Goal: Information Seeking & Learning: Learn about a topic

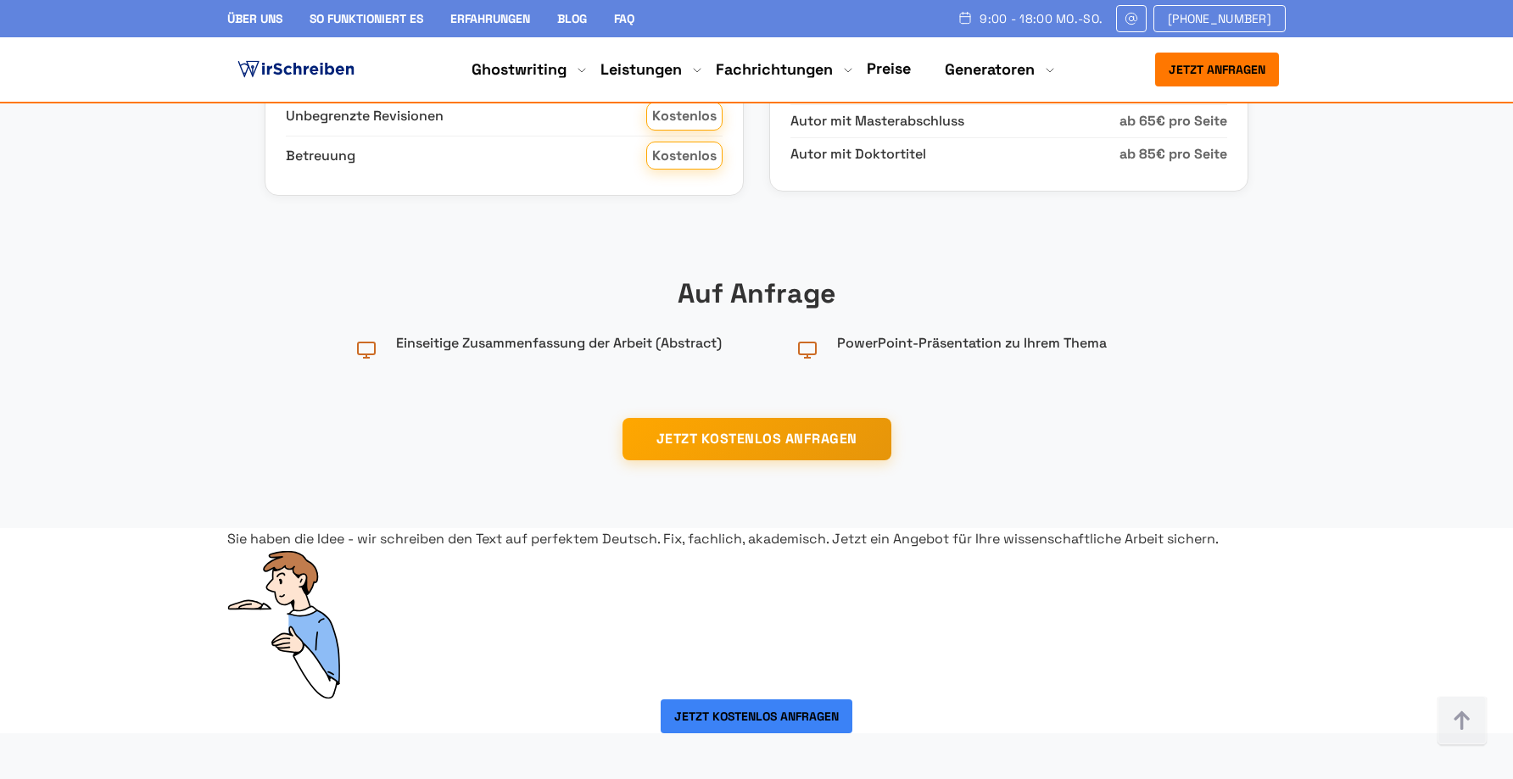
scroll to position [2544, 0]
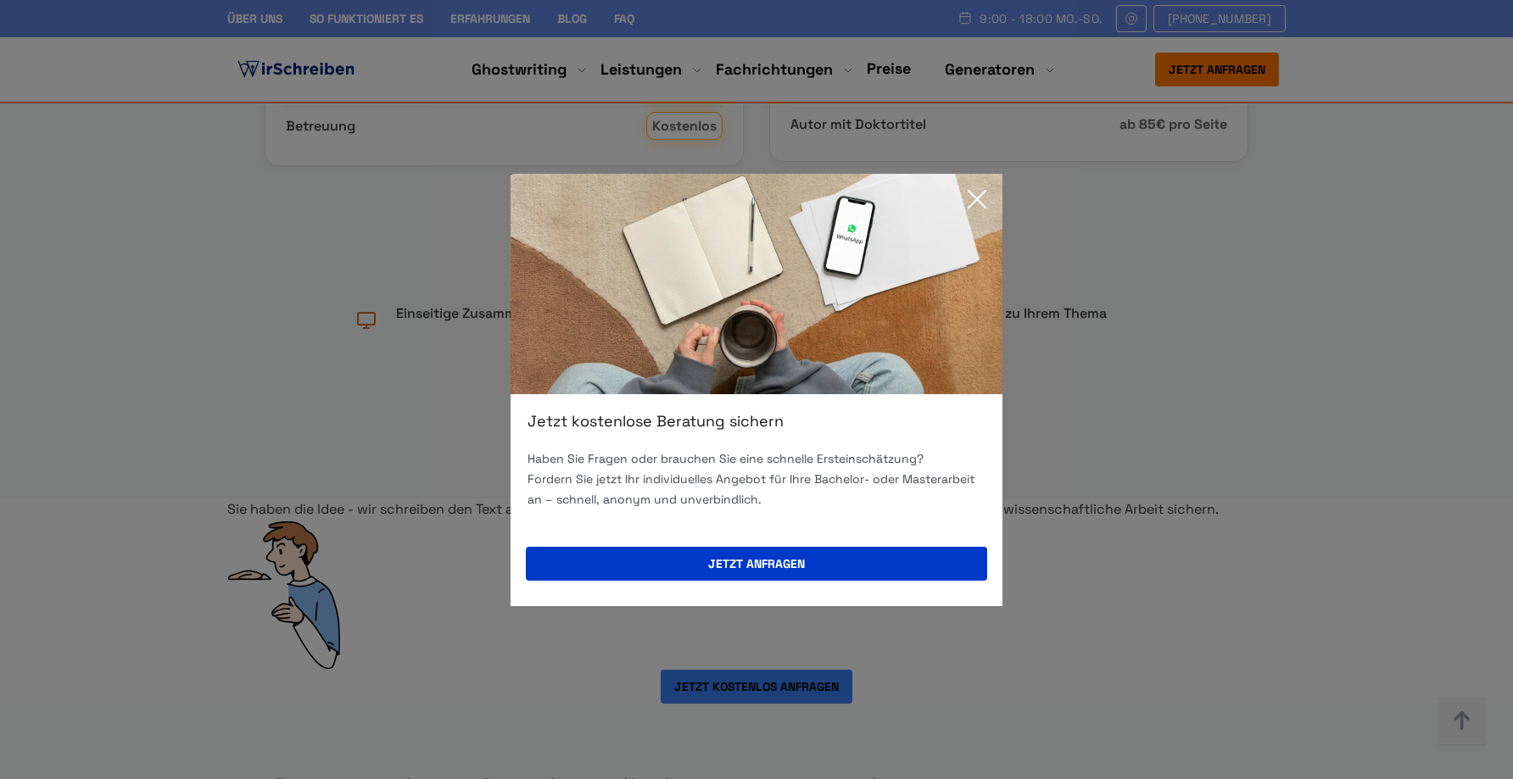
click at [979, 198] on icon at bounding box center [977, 199] width 34 height 34
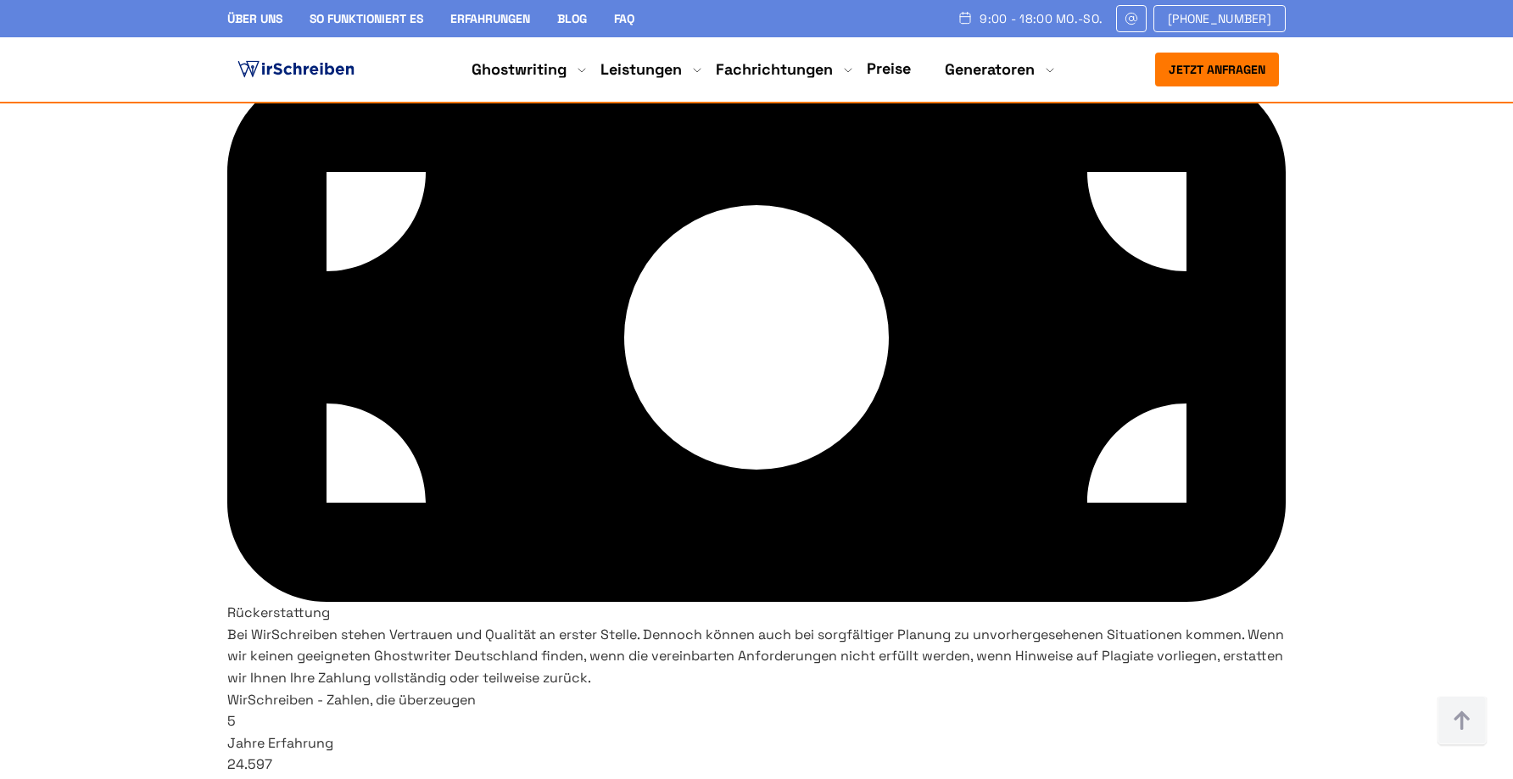
scroll to position [9412, 0]
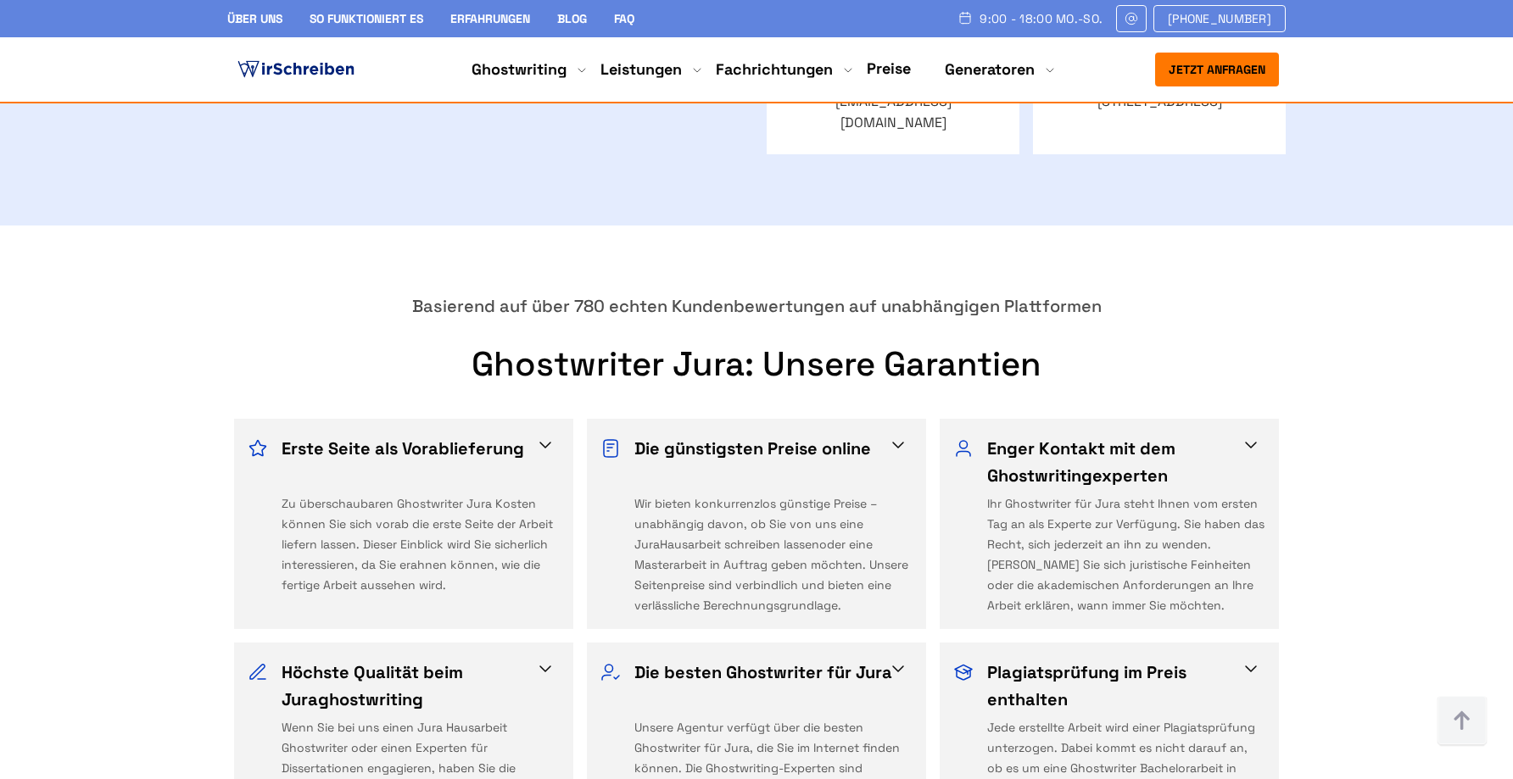
scroll to position [2713, 0]
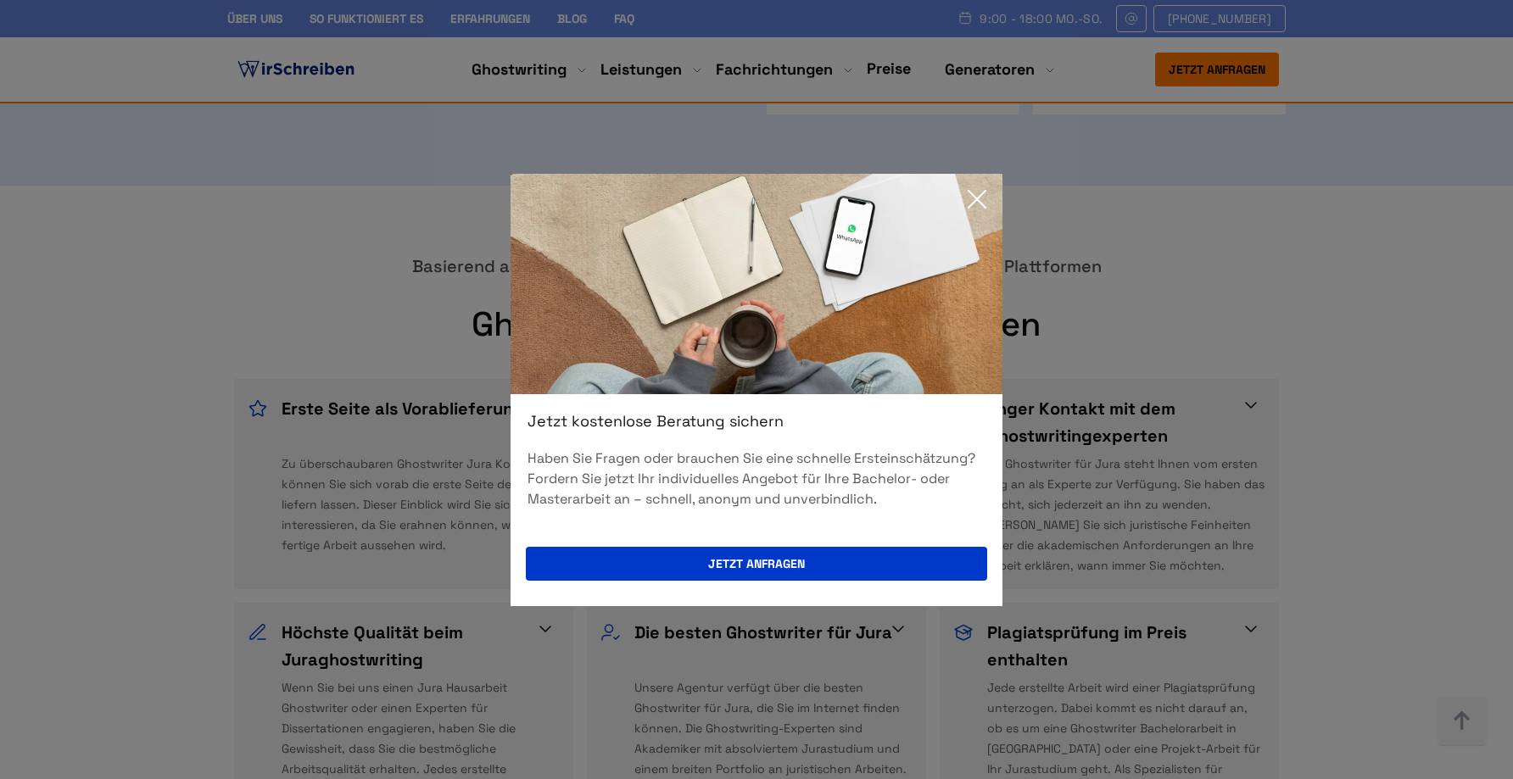
click at [977, 197] on icon at bounding box center [977, 199] width 34 height 34
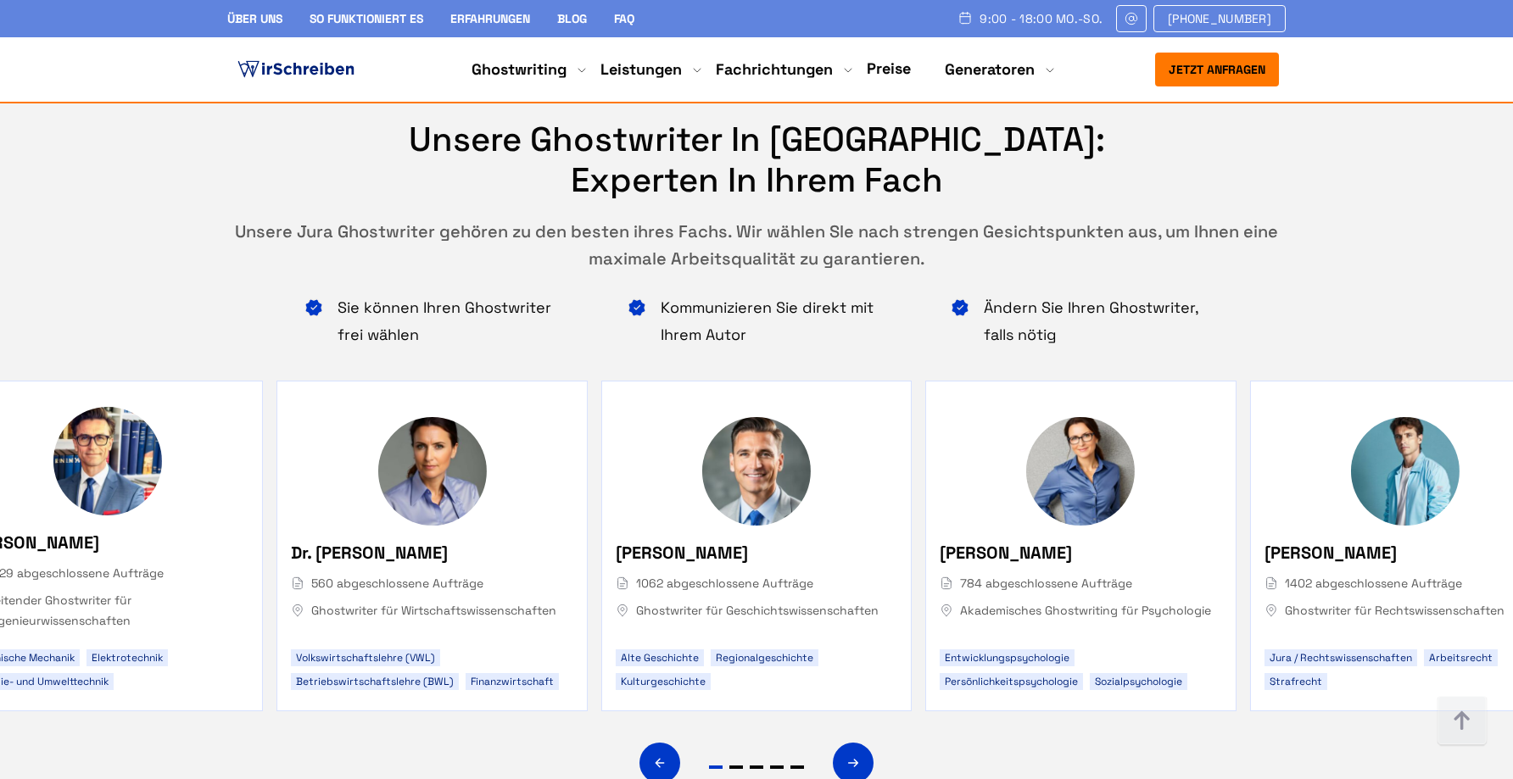
scroll to position [6529, 0]
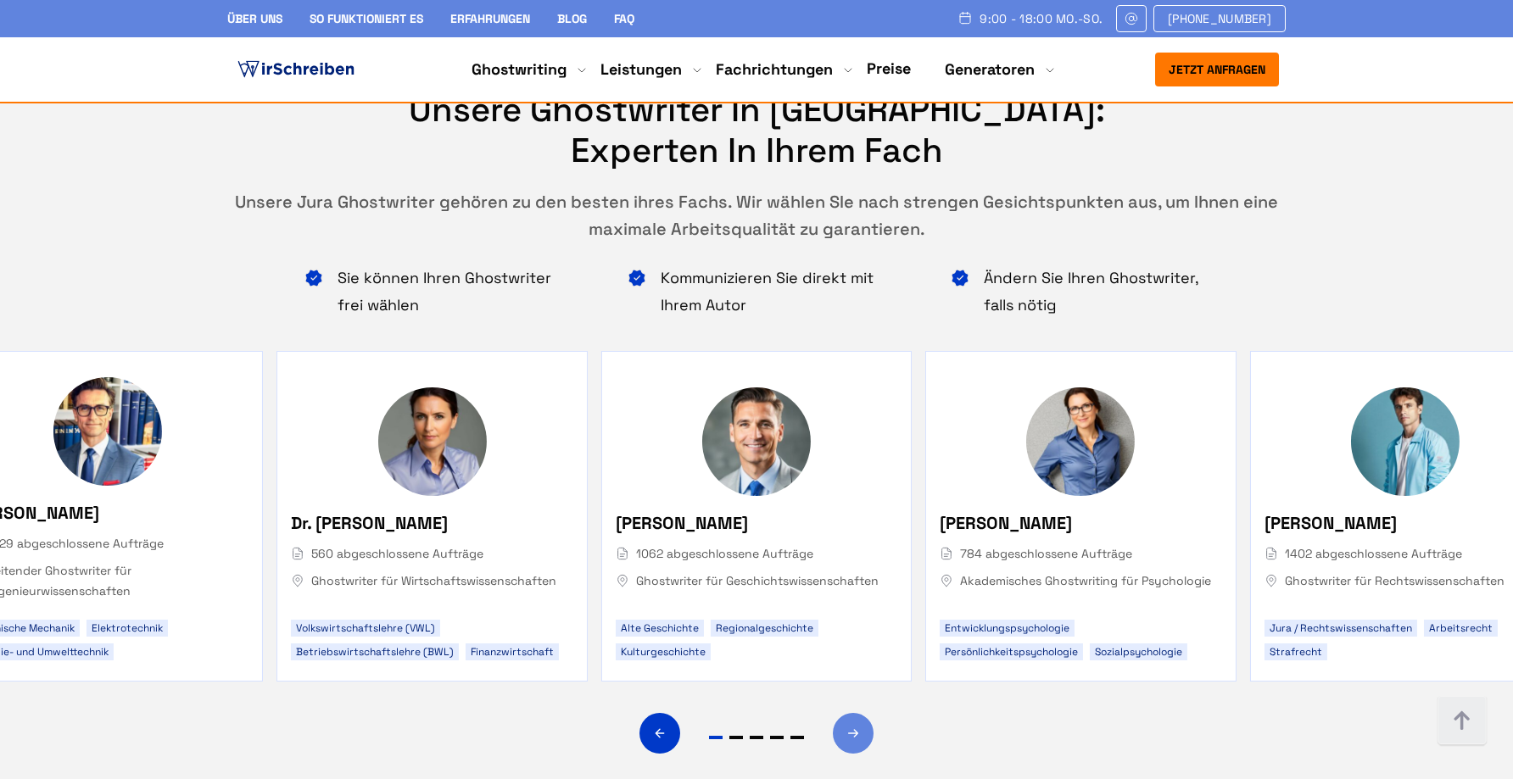
click at [845, 713] on div "Next slide" at bounding box center [853, 733] width 41 height 41
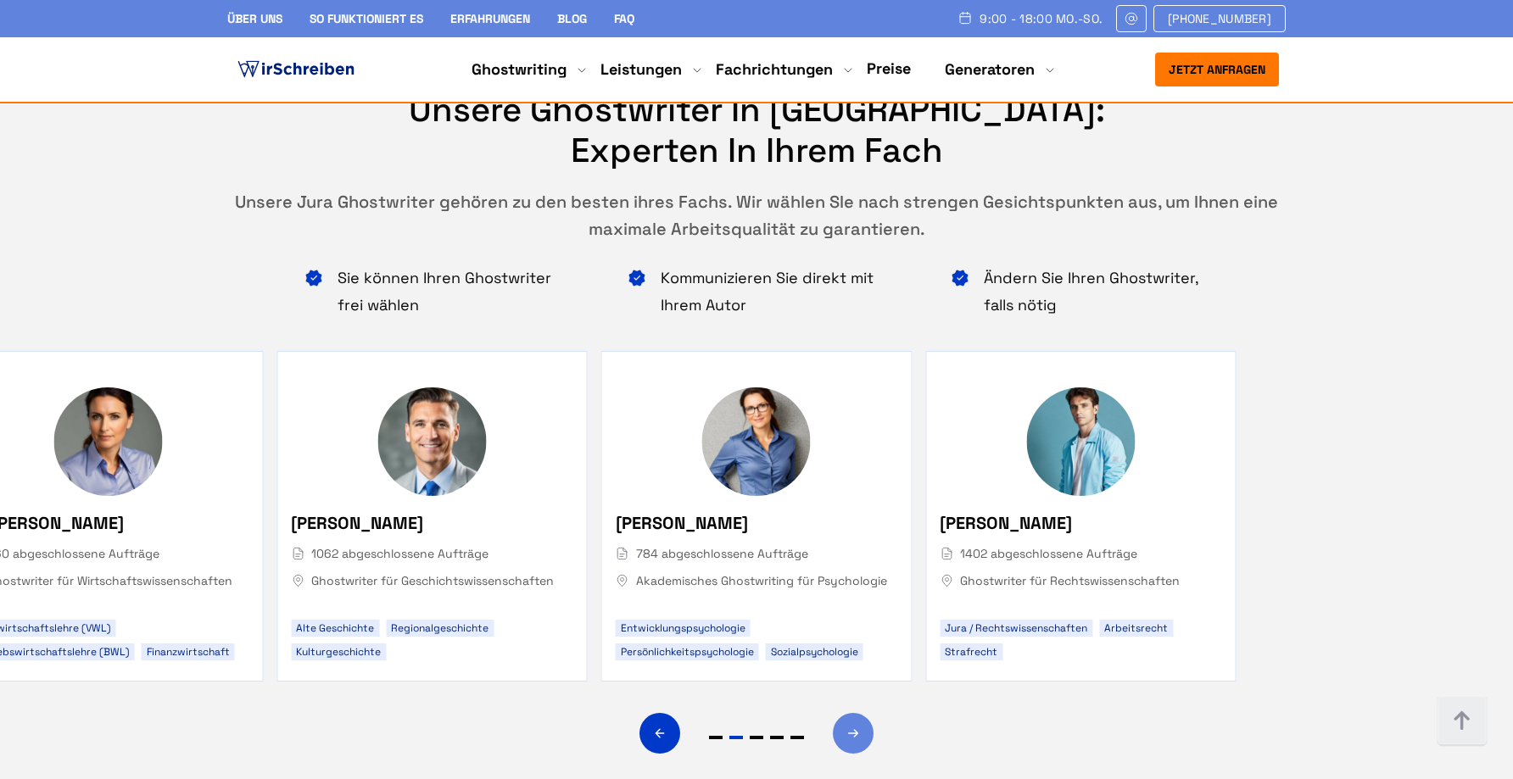
click at [846, 713] on icon "Next slide" at bounding box center [853, 733] width 14 height 41
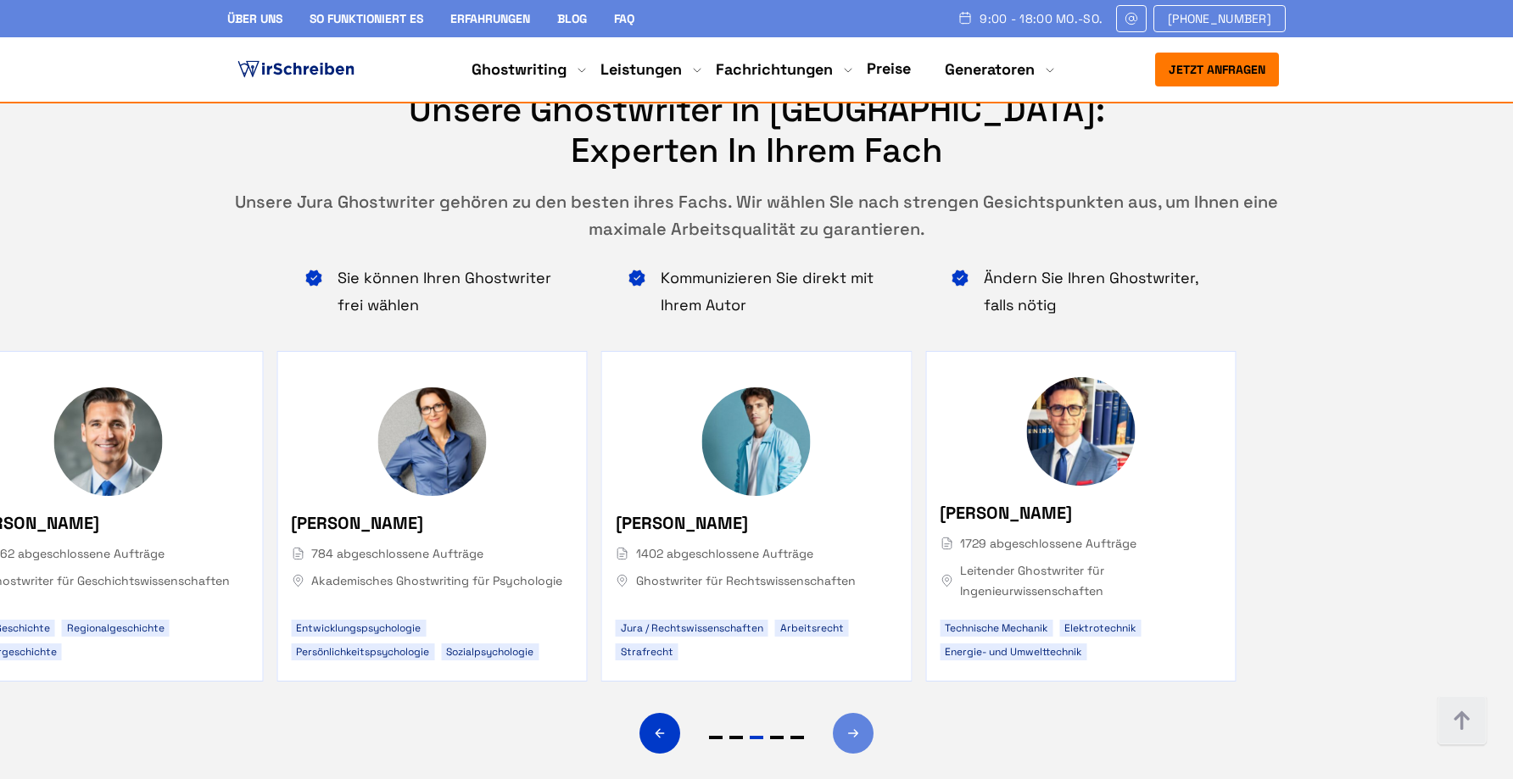
click at [848, 713] on icon "Next slide" at bounding box center [853, 733] width 14 height 41
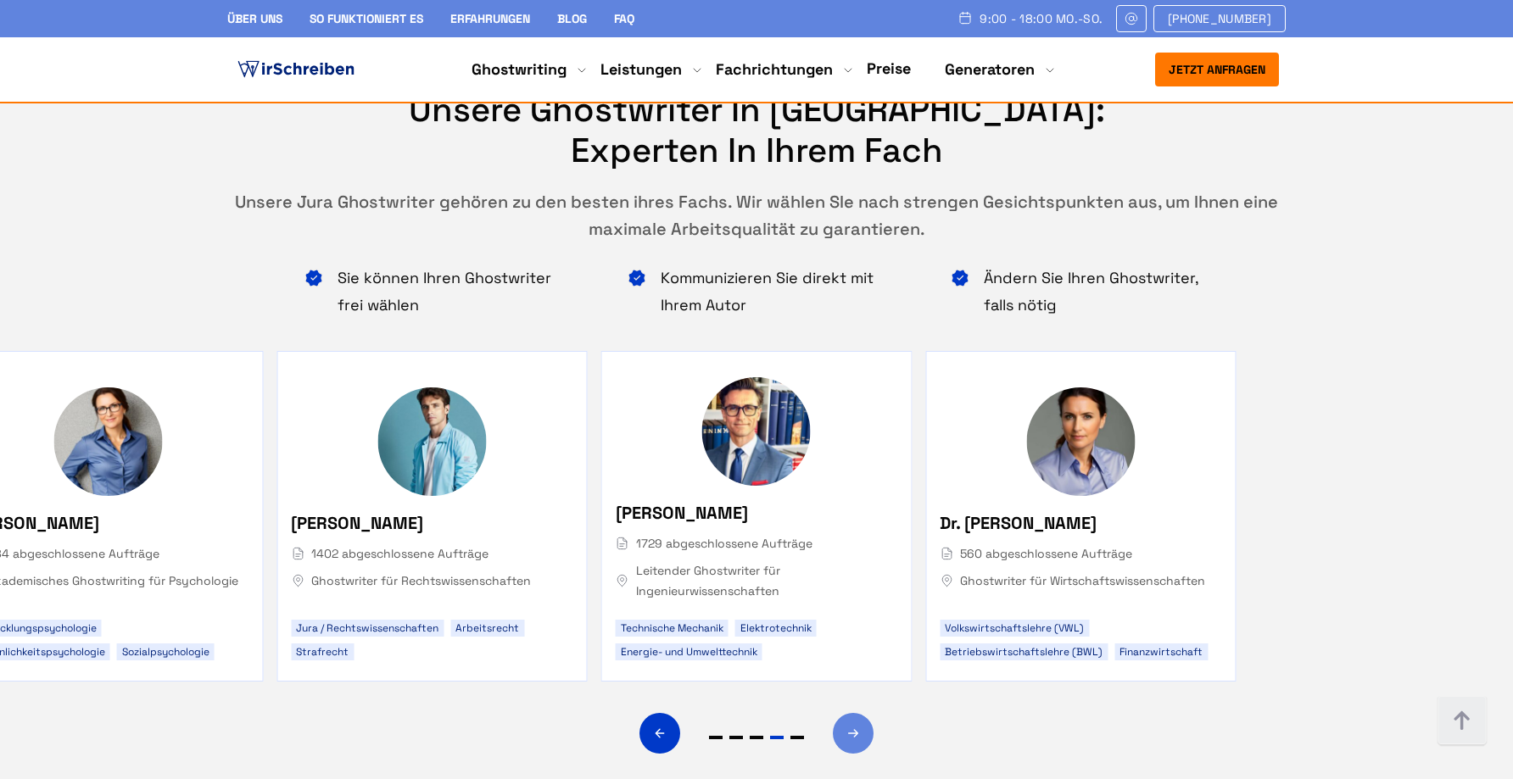
click at [848, 713] on icon "Next slide" at bounding box center [853, 733] width 14 height 41
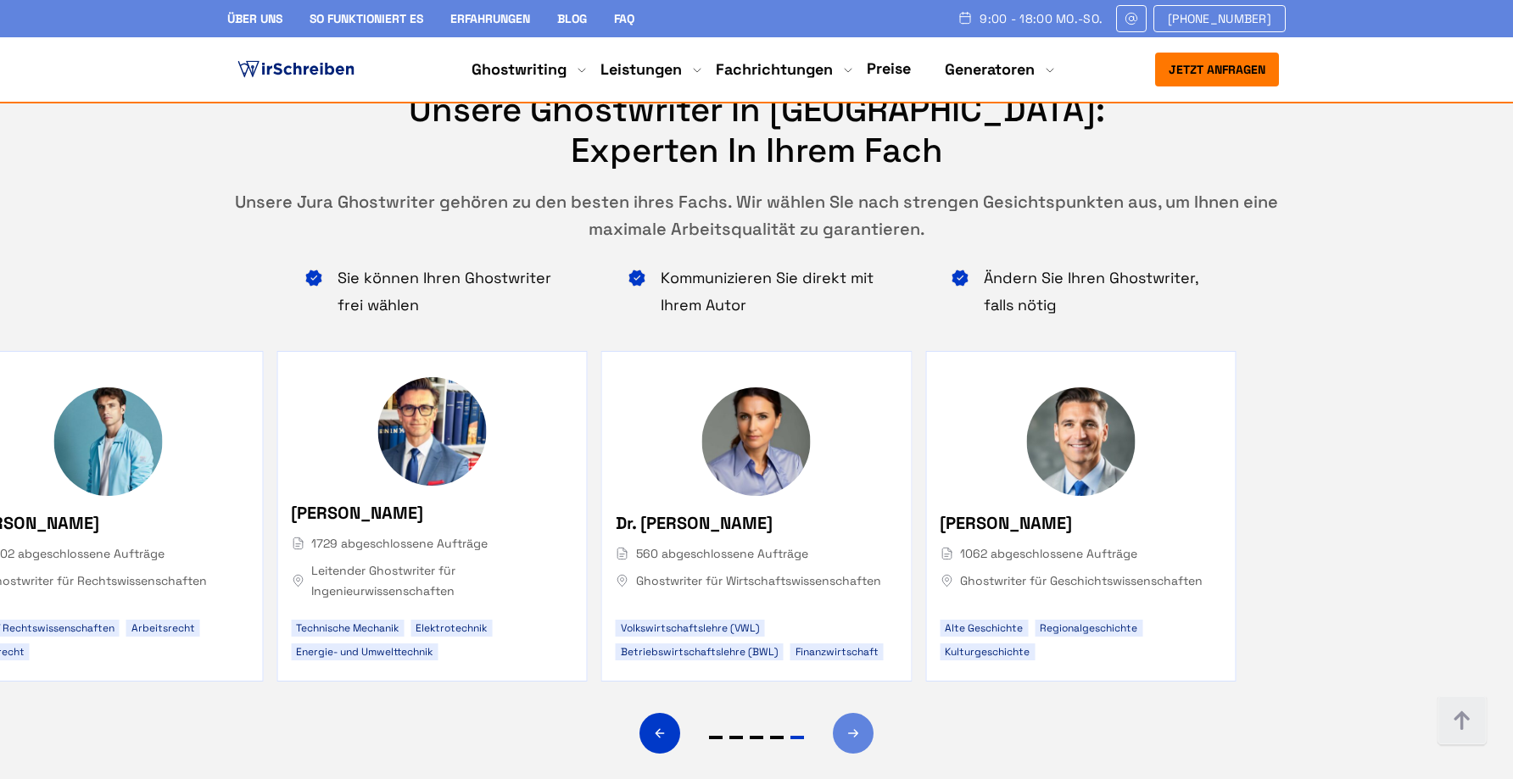
click at [848, 713] on icon "Next slide" at bounding box center [853, 733] width 14 height 41
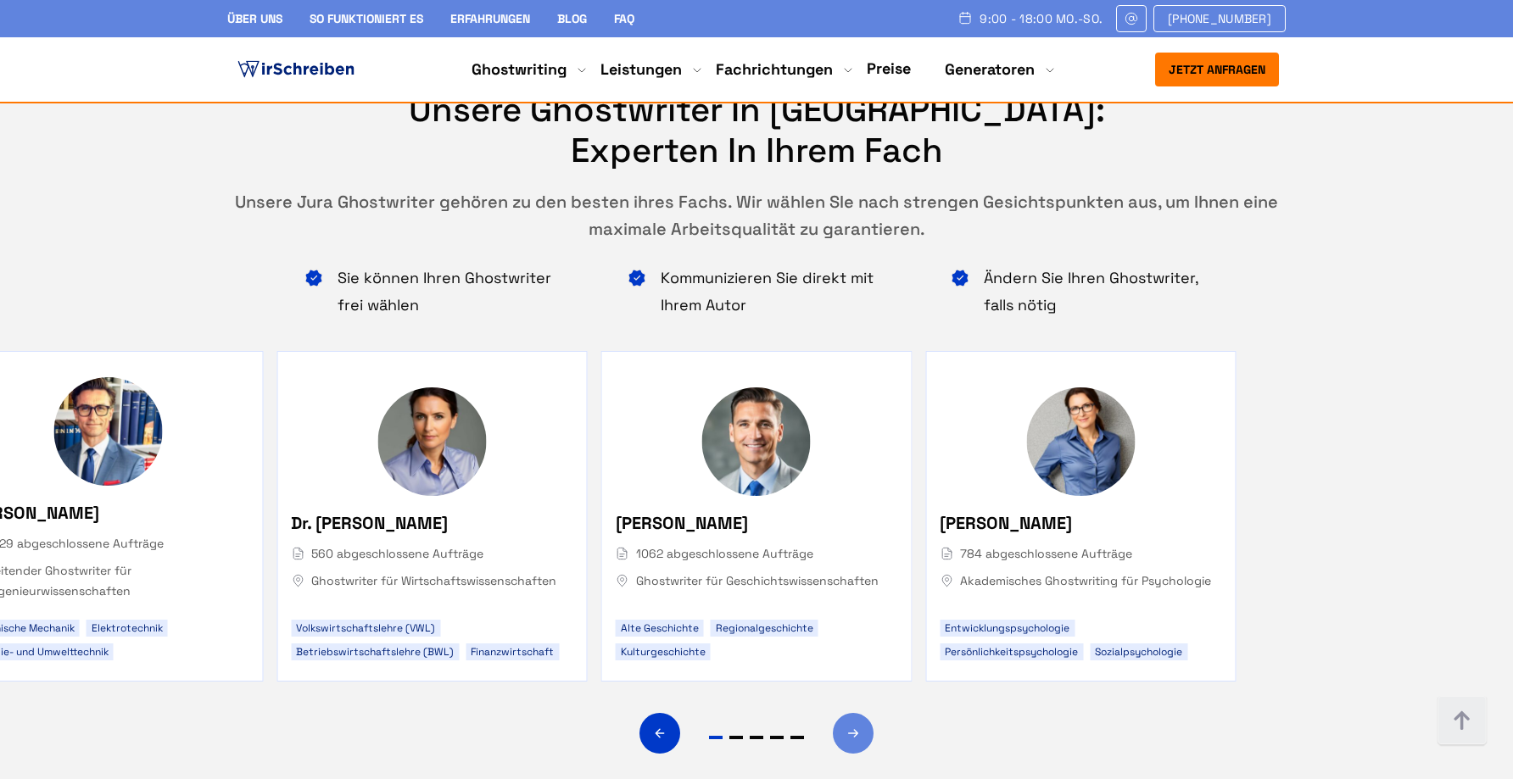
click at [848, 713] on icon "Next slide" at bounding box center [853, 733] width 14 height 41
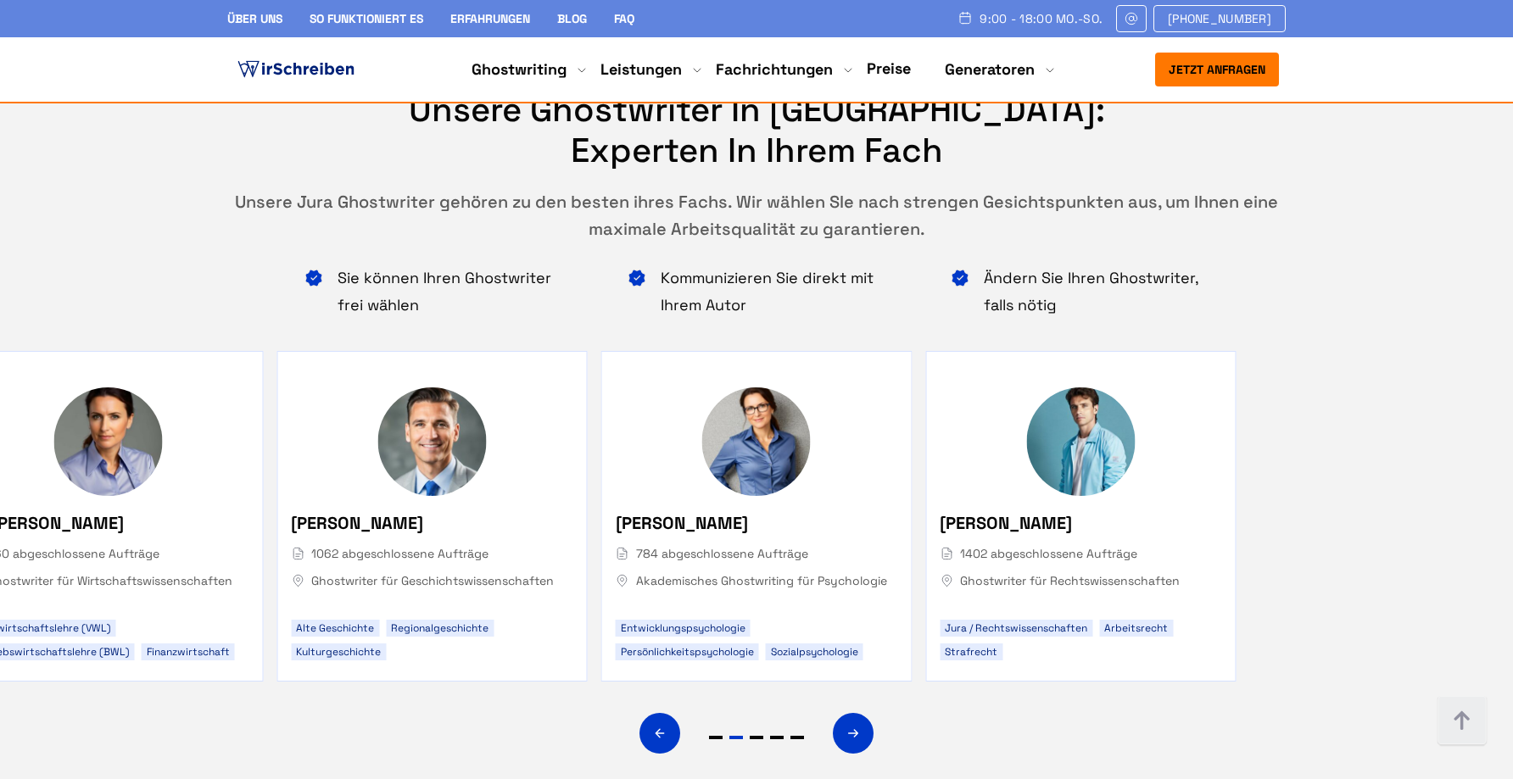
click at [1075, 510] on div "Prof. Dr. Markus Steinbach 1402 abgeschlossene Aufträge Ghostwriter für Rechtsw…" at bounding box center [1079, 554] width 281 height 88
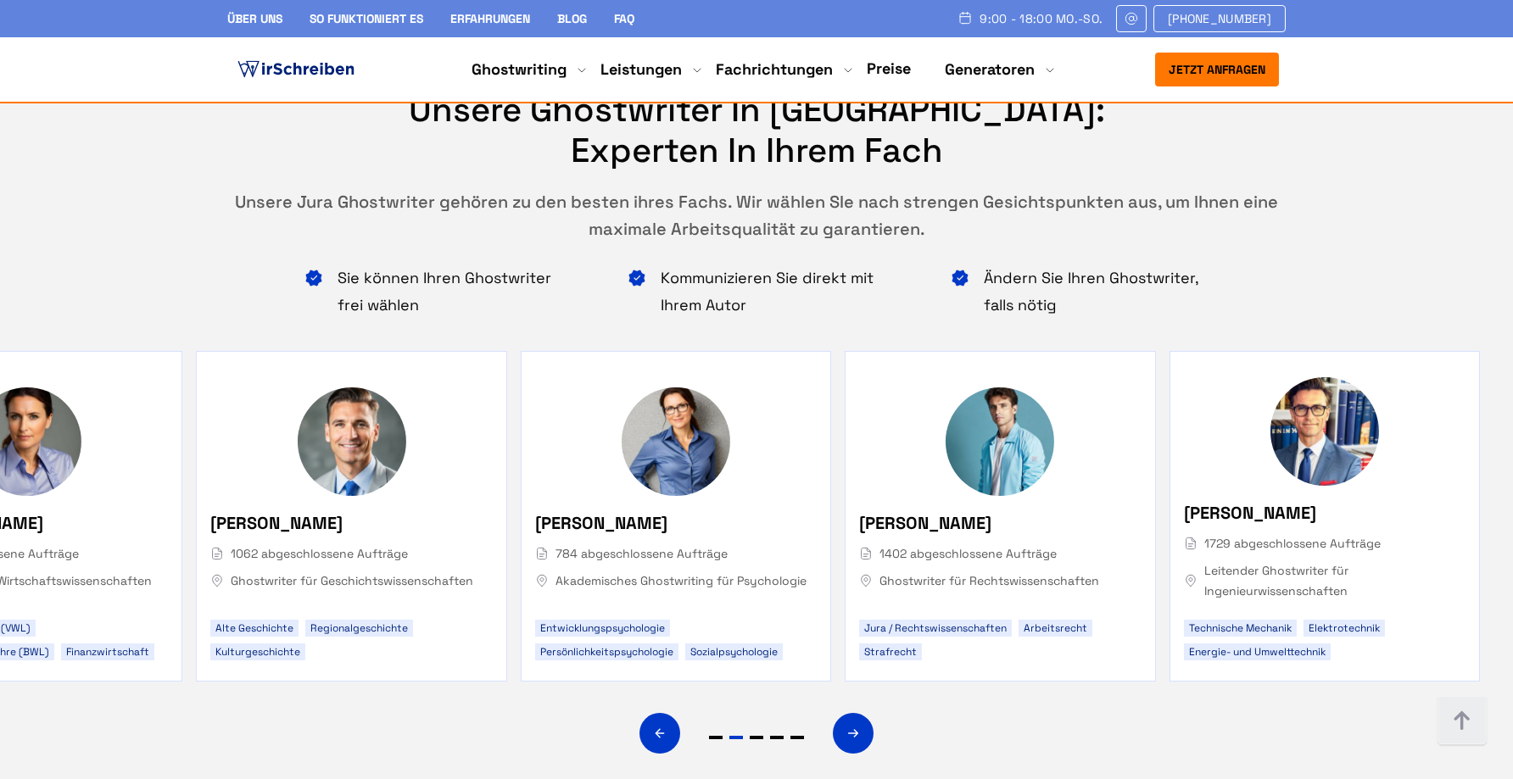
click at [991, 510] on span "[PERSON_NAME]" at bounding box center [925, 523] width 132 height 27
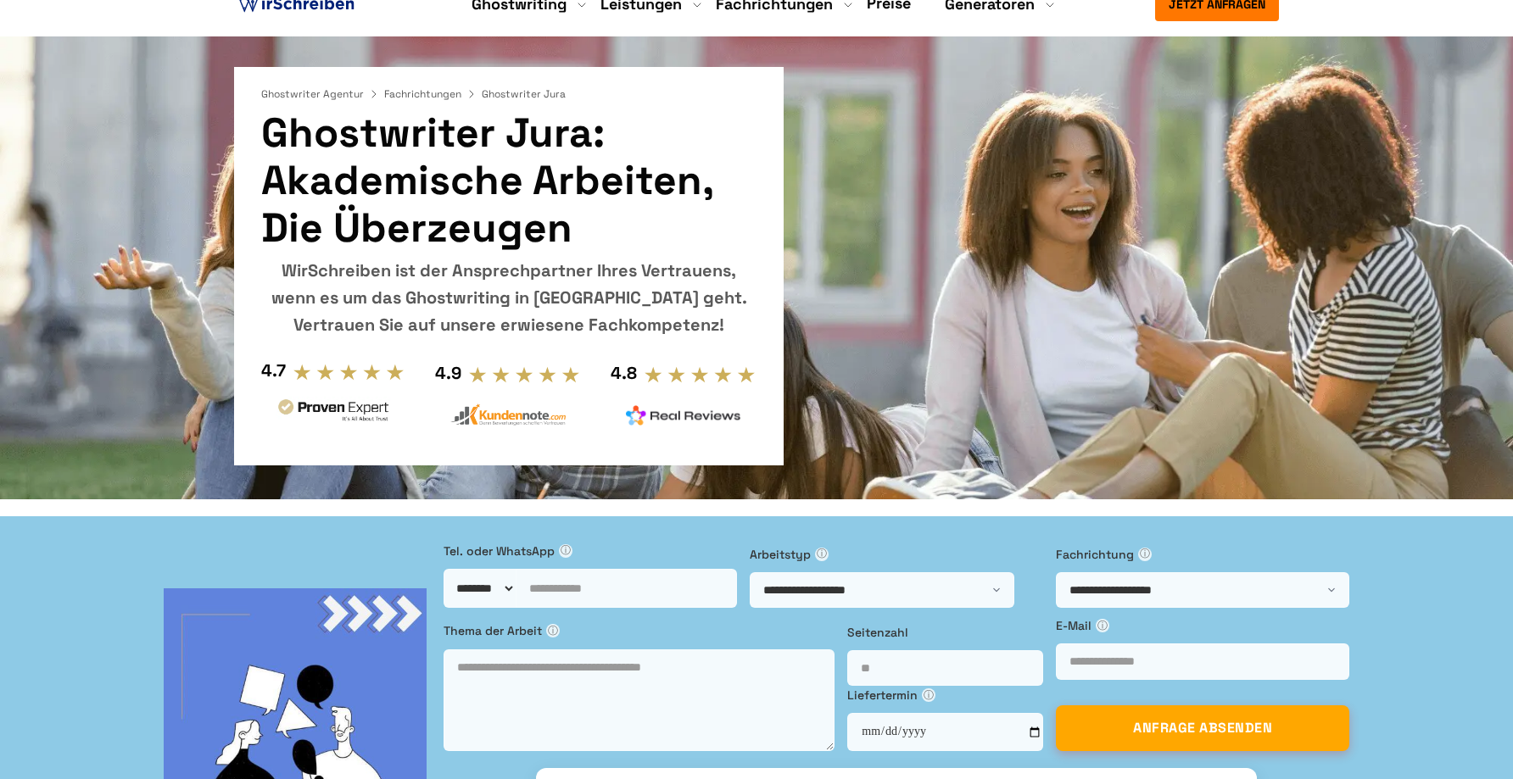
scroll to position [0, 0]
